Goal: Task Accomplishment & Management: Complete application form

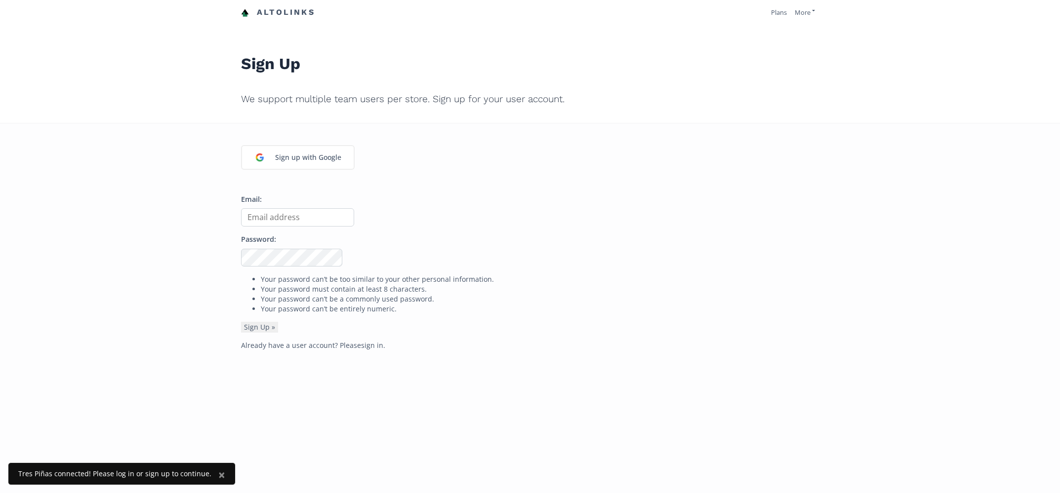
click at [283, 212] on input "Email:" at bounding box center [297, 217] width 113 height 18
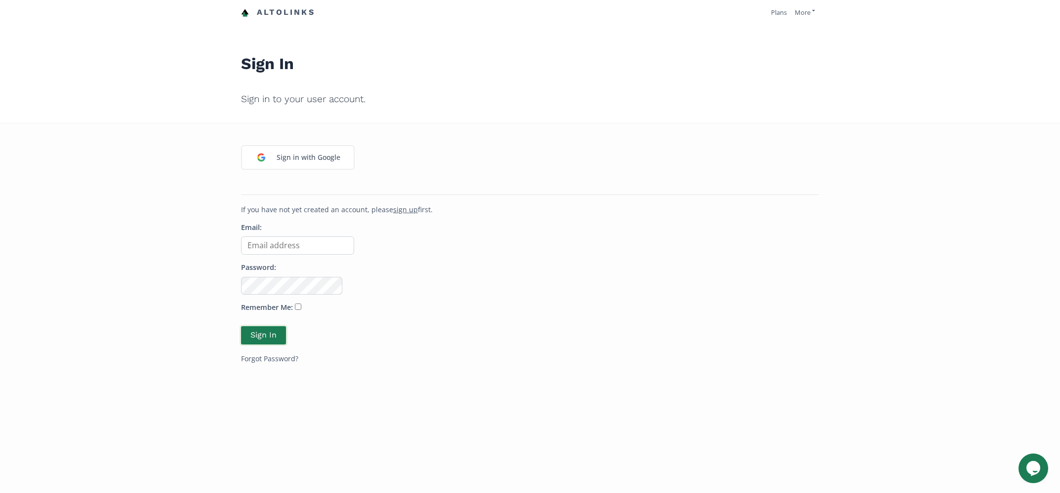
type input "[EMAIL_ADDRESS][DOMAIN_NAME]"
click at [260, 339] on button "Sign In" at bounding box center [264, 335] width 48 height 21
